Goal: Task Accomplishment & Management: Complete application form

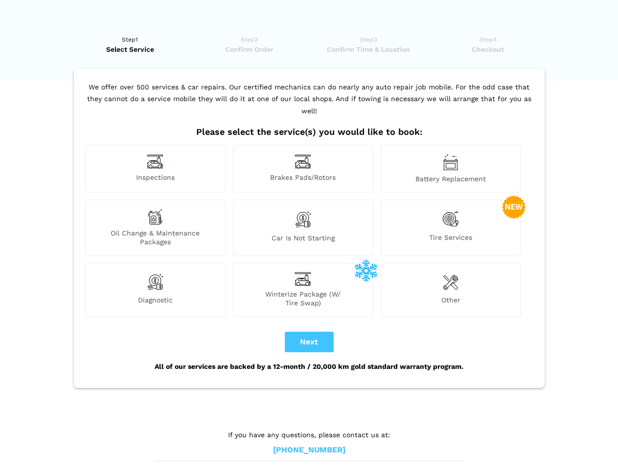
click at [155, 169] on img at bounding box center [155, 161] width 17 height 15
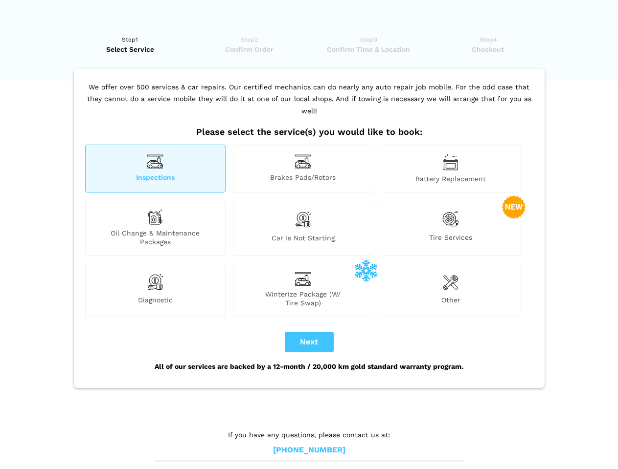
click at [303, 169] on img at bounding box center [302, 161] width 17 height 15
click at [450, 169] on img at bounding box center [450, 162] width 16 height 17
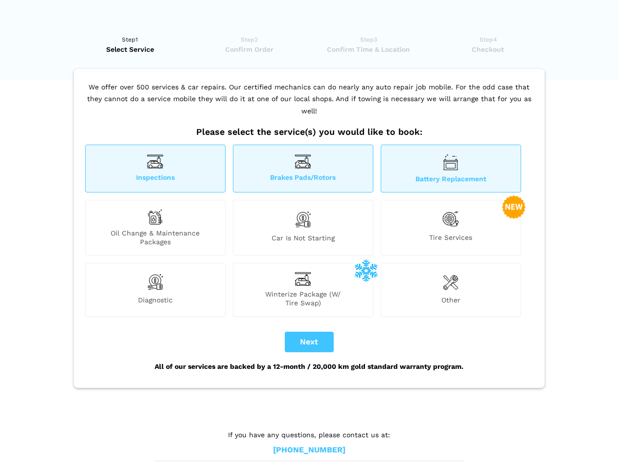
click at [155, 228] on div "Oil Change & Maintenance Packages" at bounding box center [155, 228] width 140 height 56
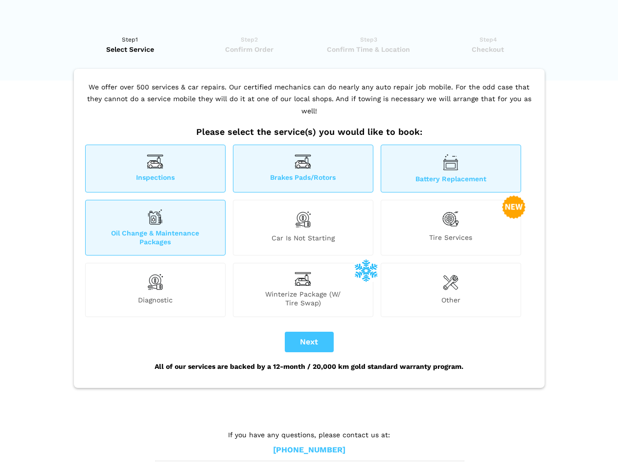
click at [303, 228] on img at bounding box center [302, 219] width 17 height 21
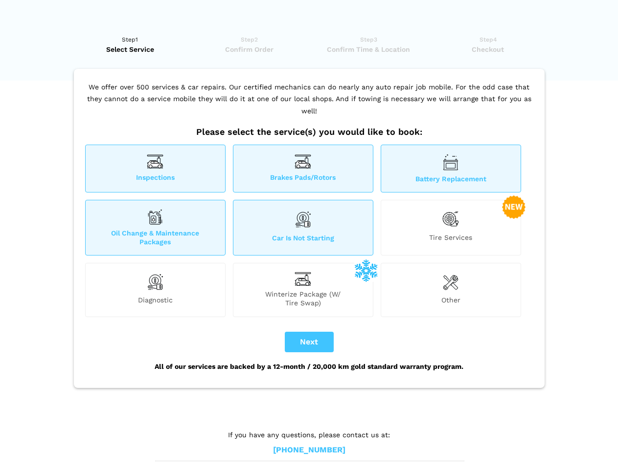
click at [450, 228] on img at bounding box center [450, 219] width 17 height 20
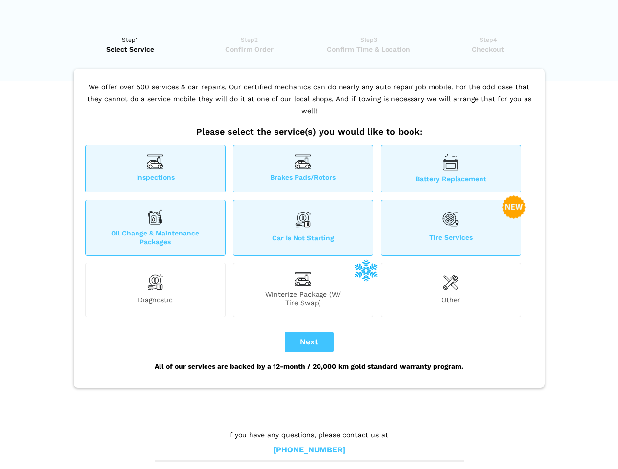
click at [155, 290] on img at bounding box center [155, 282] width 17 height 20
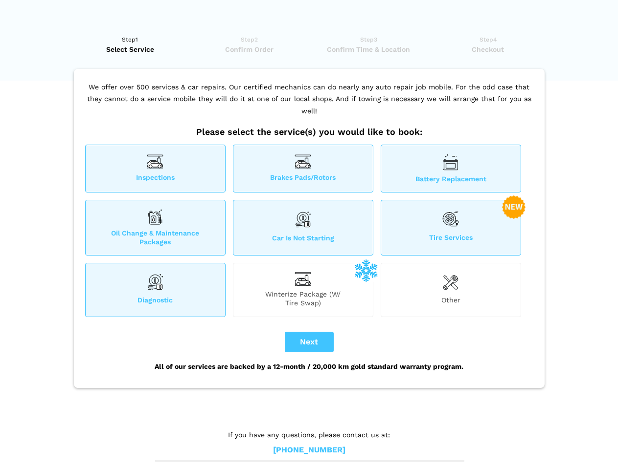
click at [303, 290] on span "Winterize Package (W/ Tire Swap)" at bounding box center [302, 299] width 139 height 18
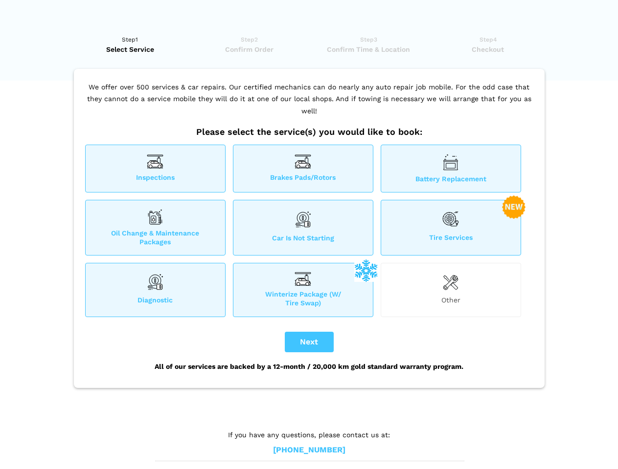
click at [450, 290] on img at bounding box center [450, 282] width 16 height 20
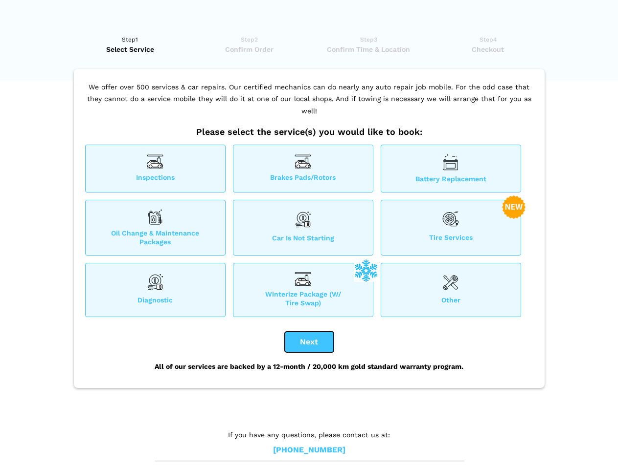
click at [309, 342] on button "Next" at bounding box center [309, 342] width 49 height 21
checkbox input "true"
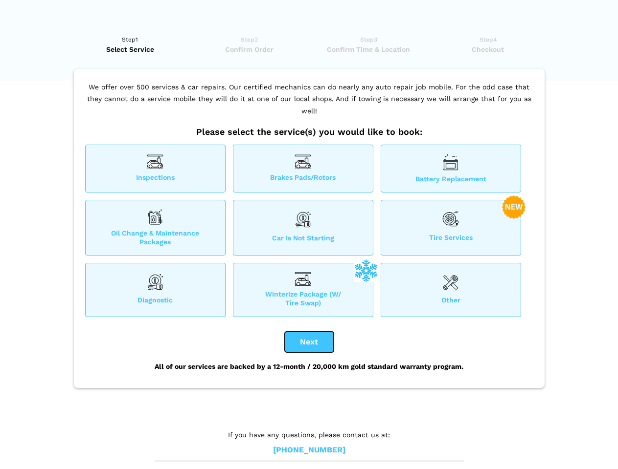
checkbox input "true"
